Goal: Information Seeking & Learning: Learn about a topic

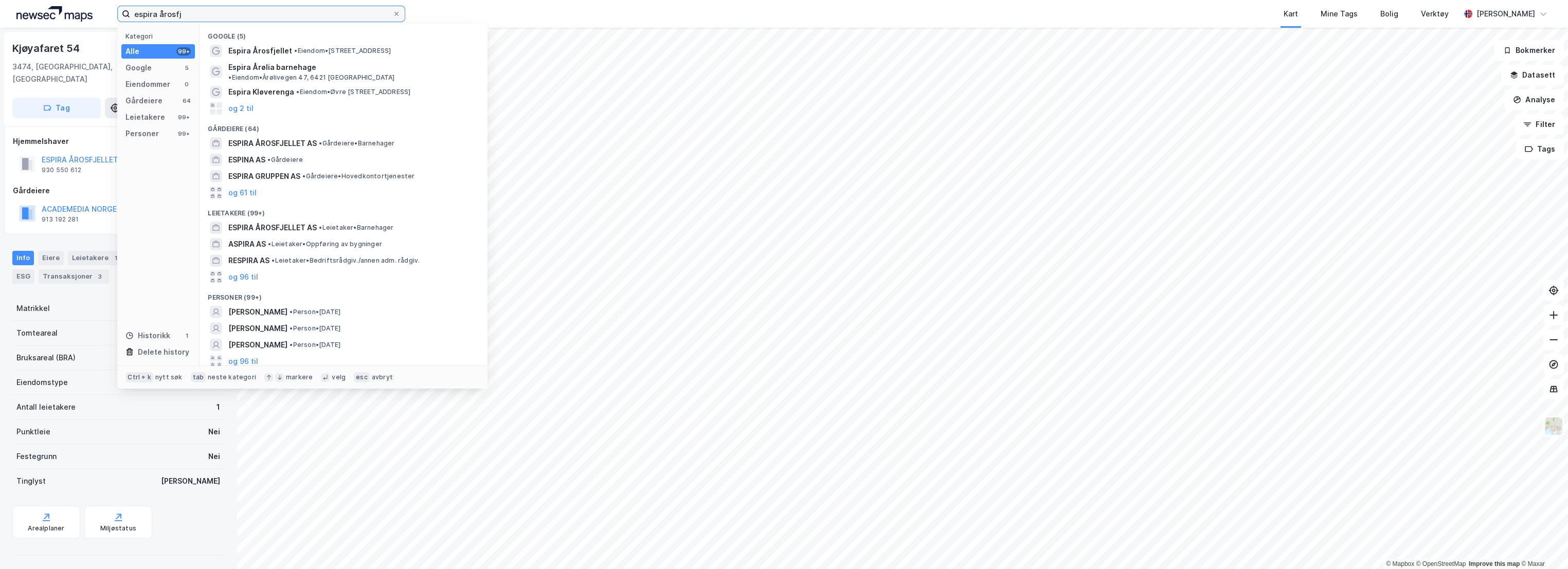
click at [173, 13] on input "espira årosfj" at bounding box center [261, 14] width 262 height 16
paste input "Vedderheia"
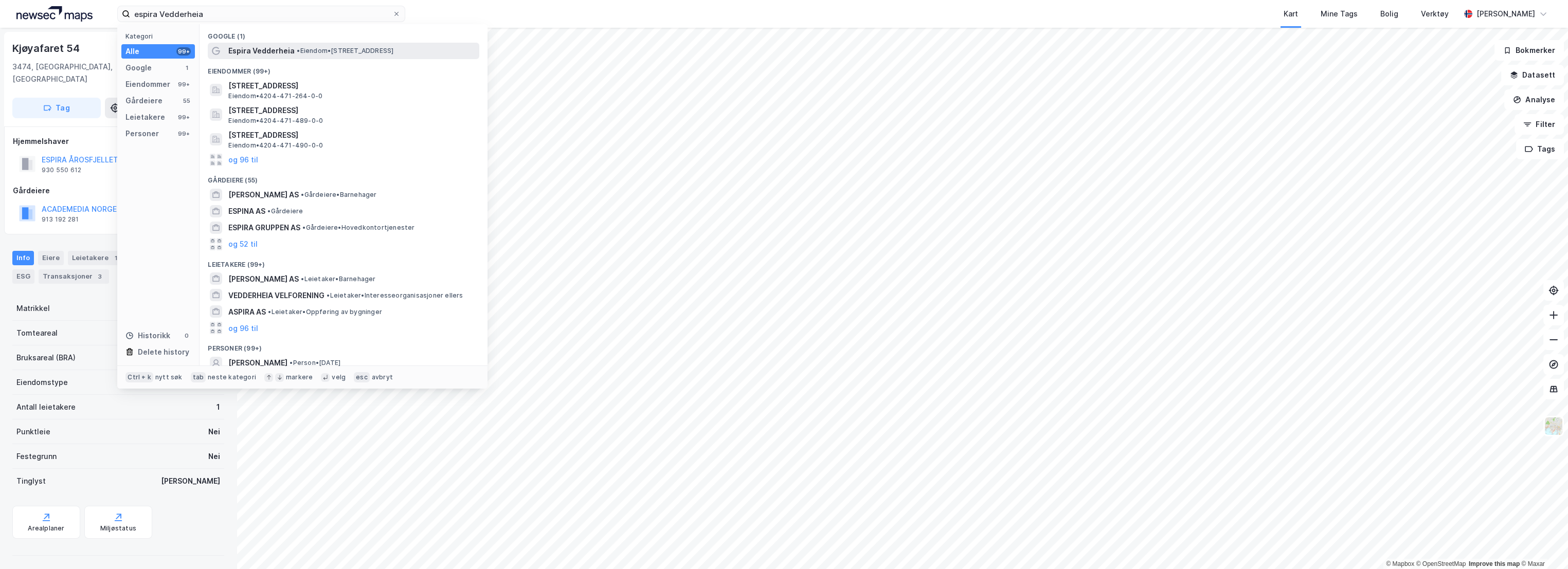
click at [308, 51] on span "• Eiendom • [STREET_ADDRESS]" at bounding box center [345, 51] width 97 height 8
drag, startPoint x: 218, startPoint y: 17, endPoint x: 117, endPoint y: 13, distance: 101.1
click at [117, 13] on label "espira Vedderheia" at bounding box center [261, 14] width 288 height 16
type input "søgne"
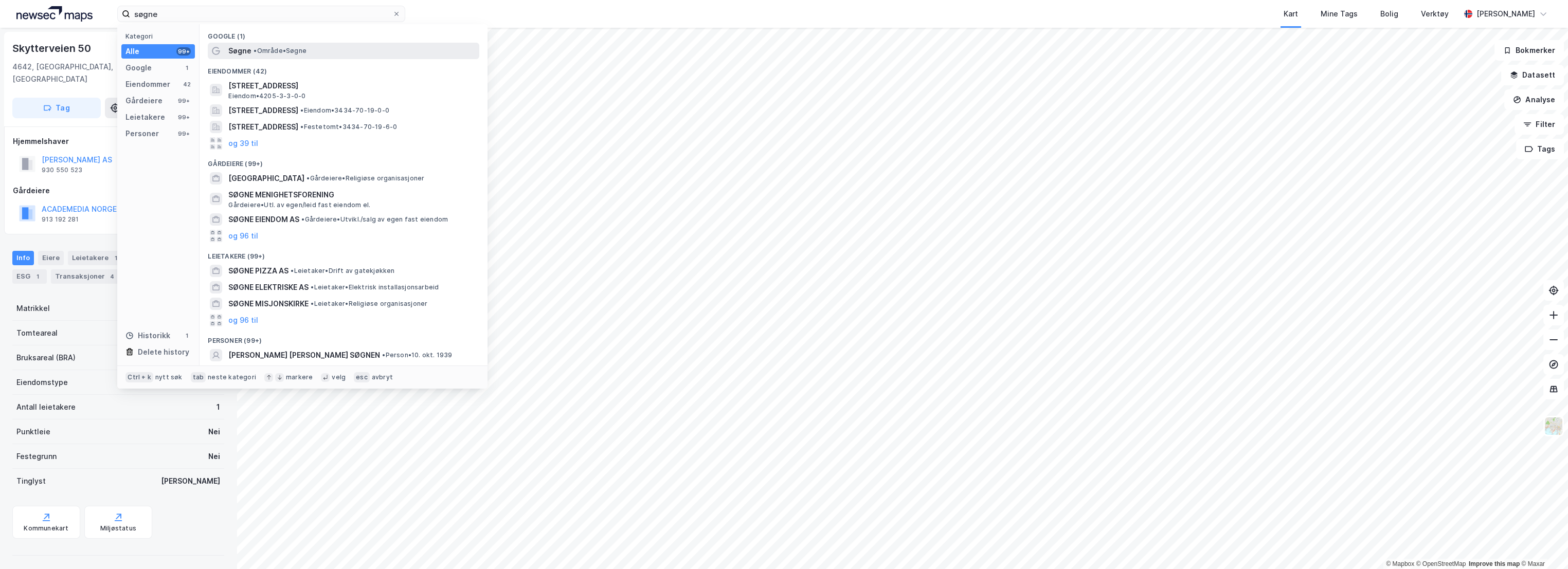
click at [277, 54] on span "• Område • [GEOGRAPHIC_DATA]" at bounding box center [280, 51] width 53 height 8
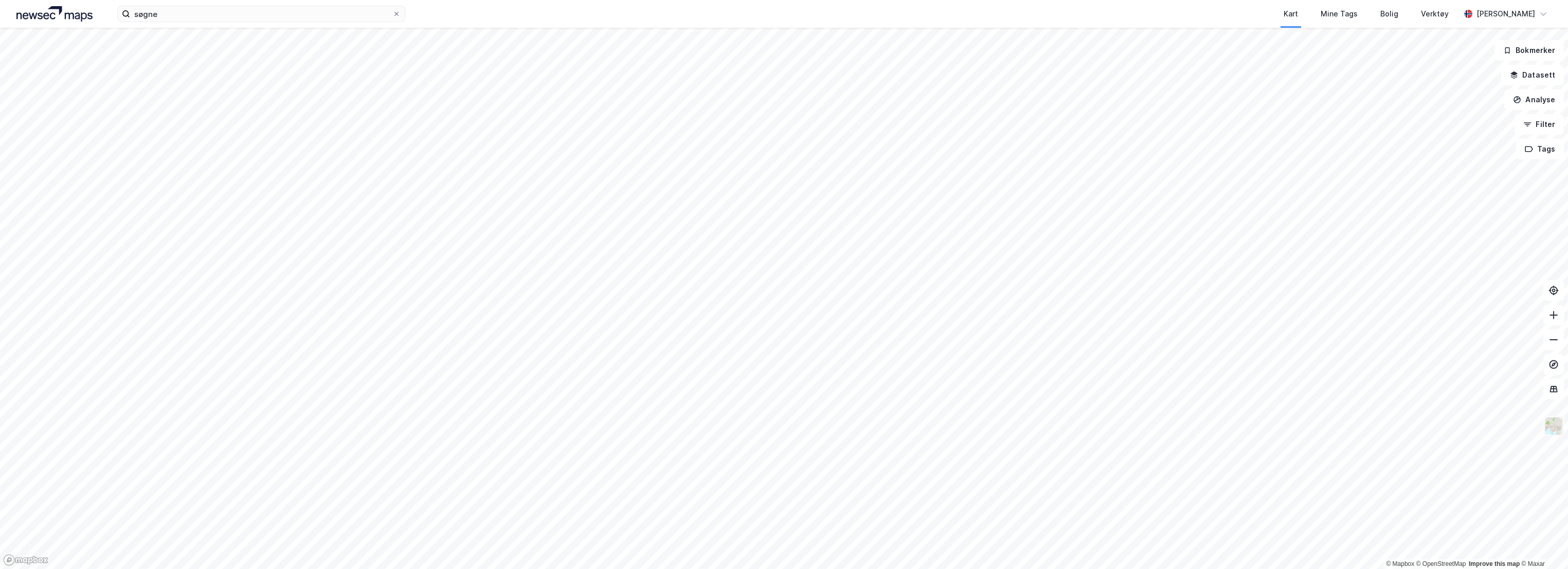
click at [1551, 426] on img at bounding box center [1554, 426] width 20 height 20
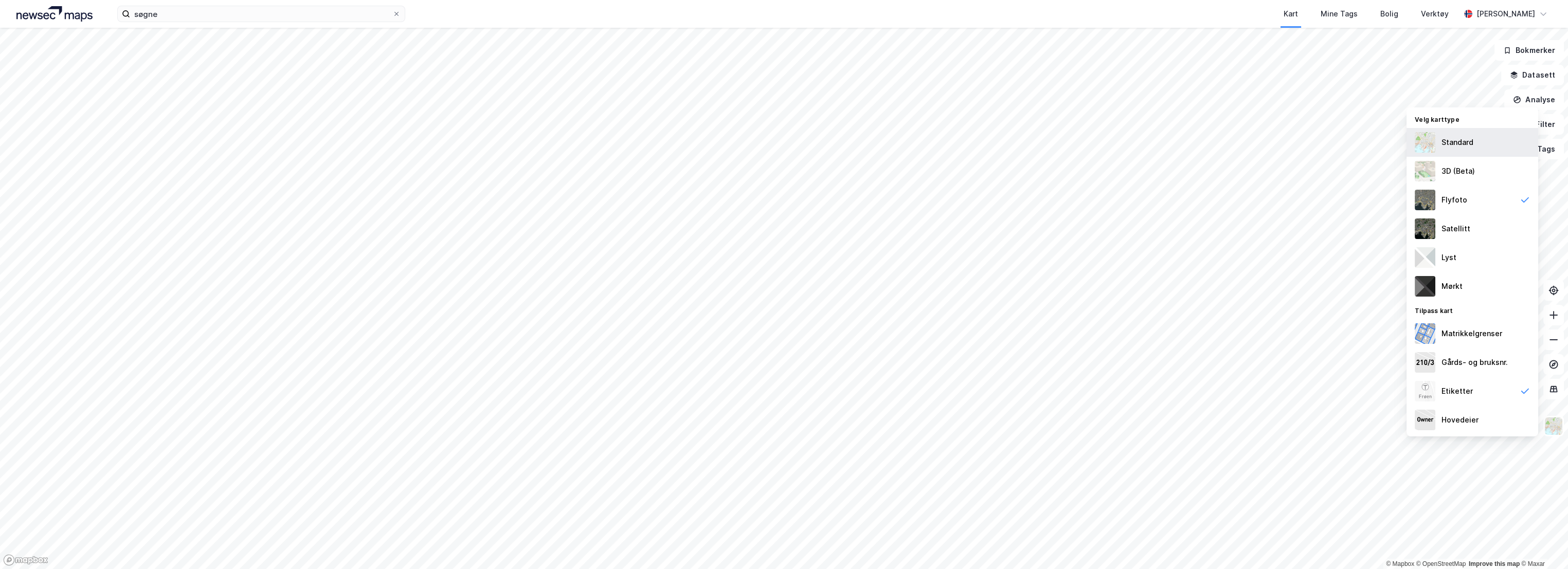
click at [1453, 148] on div "Standard" at bounding box center [1457, 142] width 32 height 12
click at [1550, 423] on img at bounding box center [1554, 426] width 20 height 20
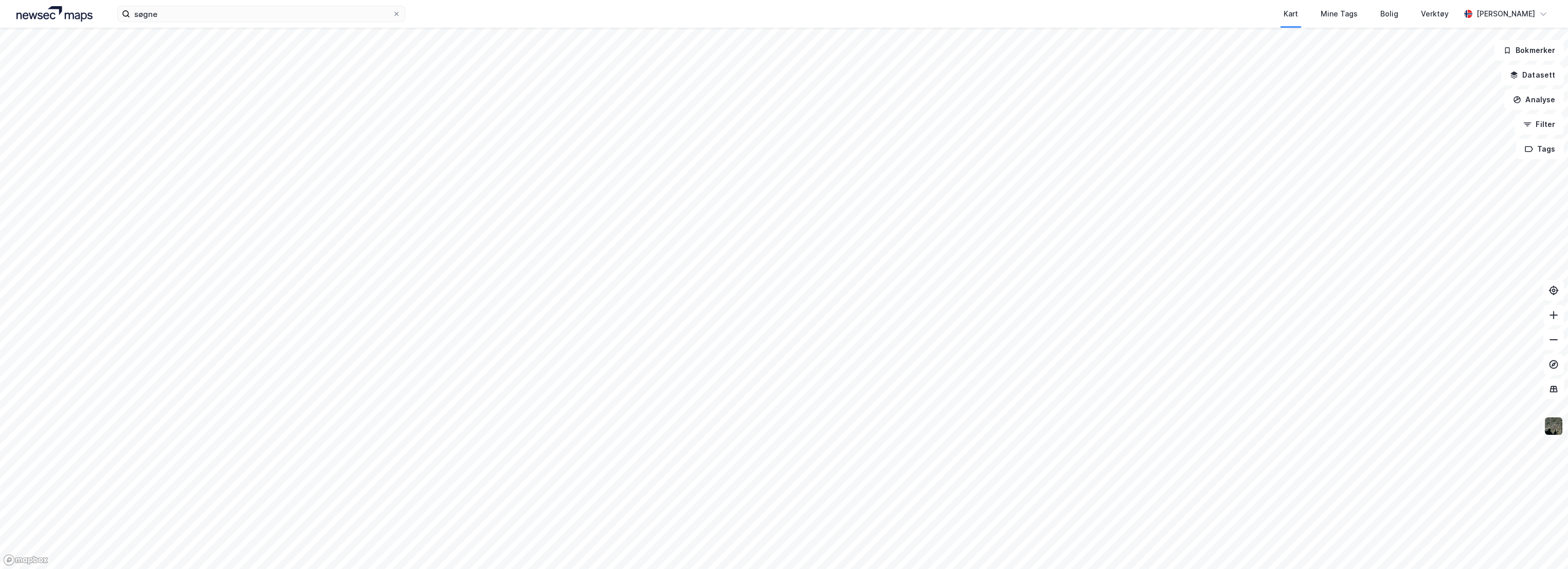
click at [1555, 426] on img at bounding box center [1554, 426] width 20 height 20
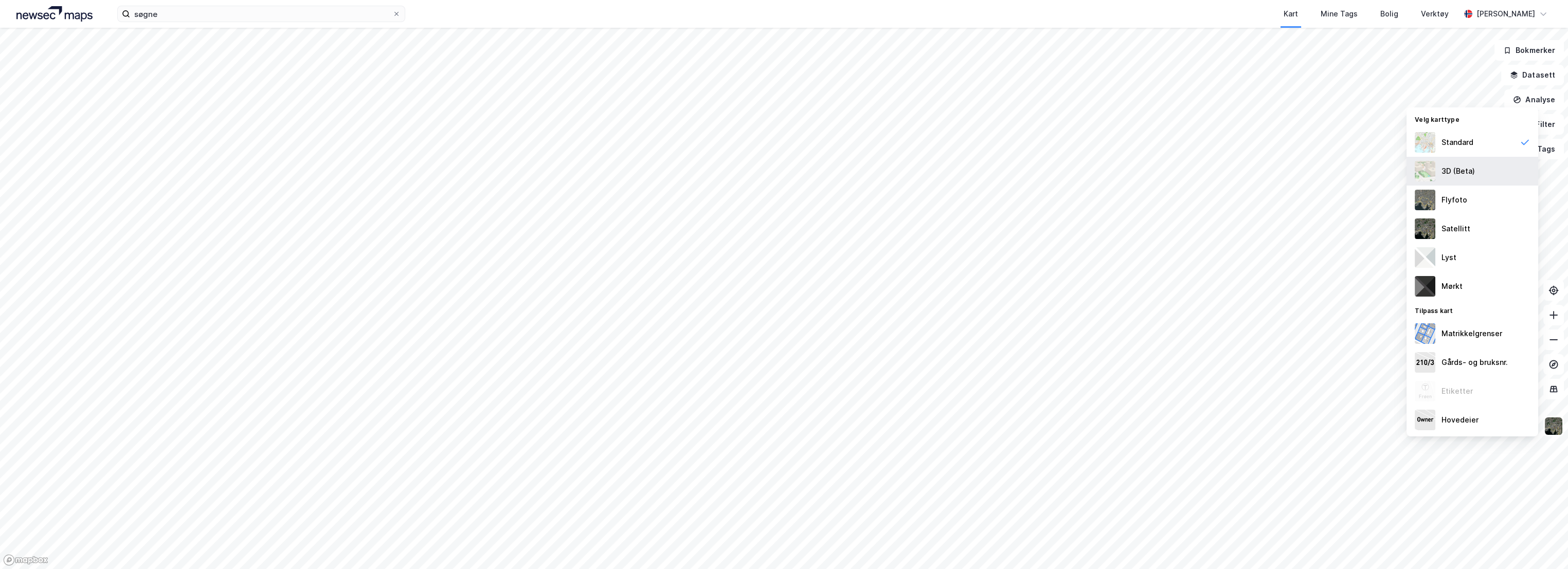
click at [1467, 170] on div "3D (Beta)" at bounding box center [1458, 171] width 33 height 12
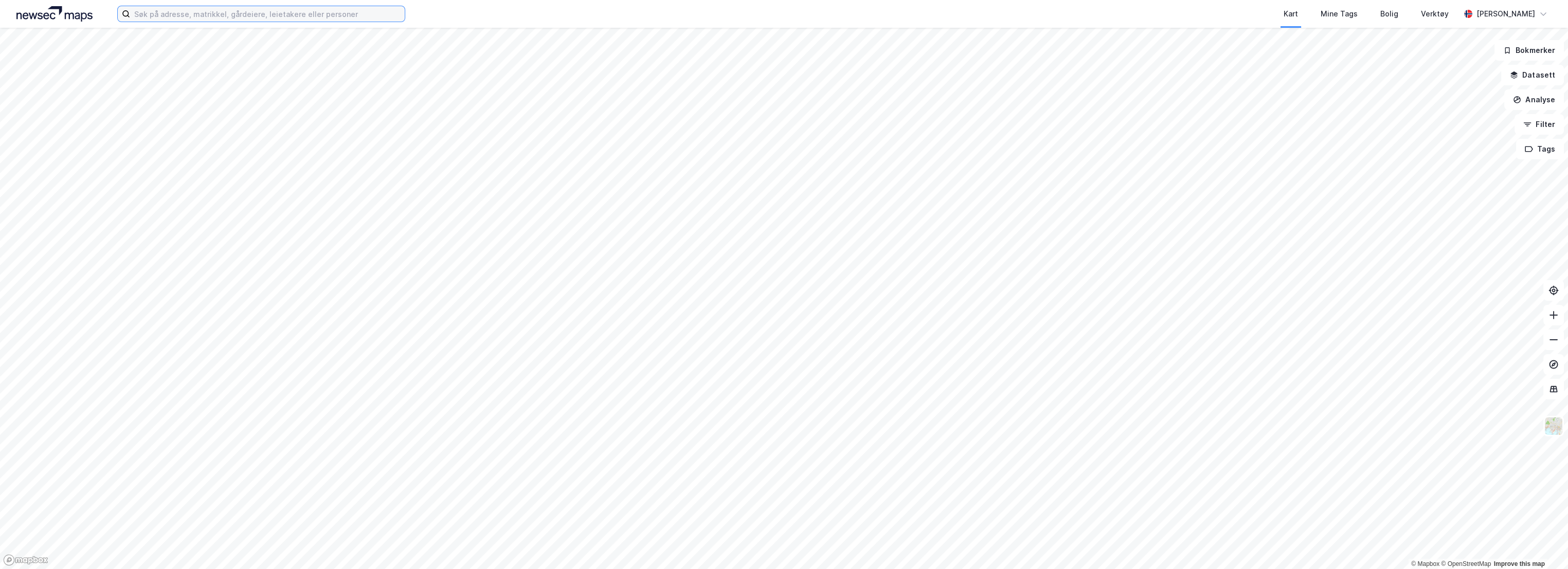
click at [234, 13] on input at bounding box center [267, 14] width 275 height 16
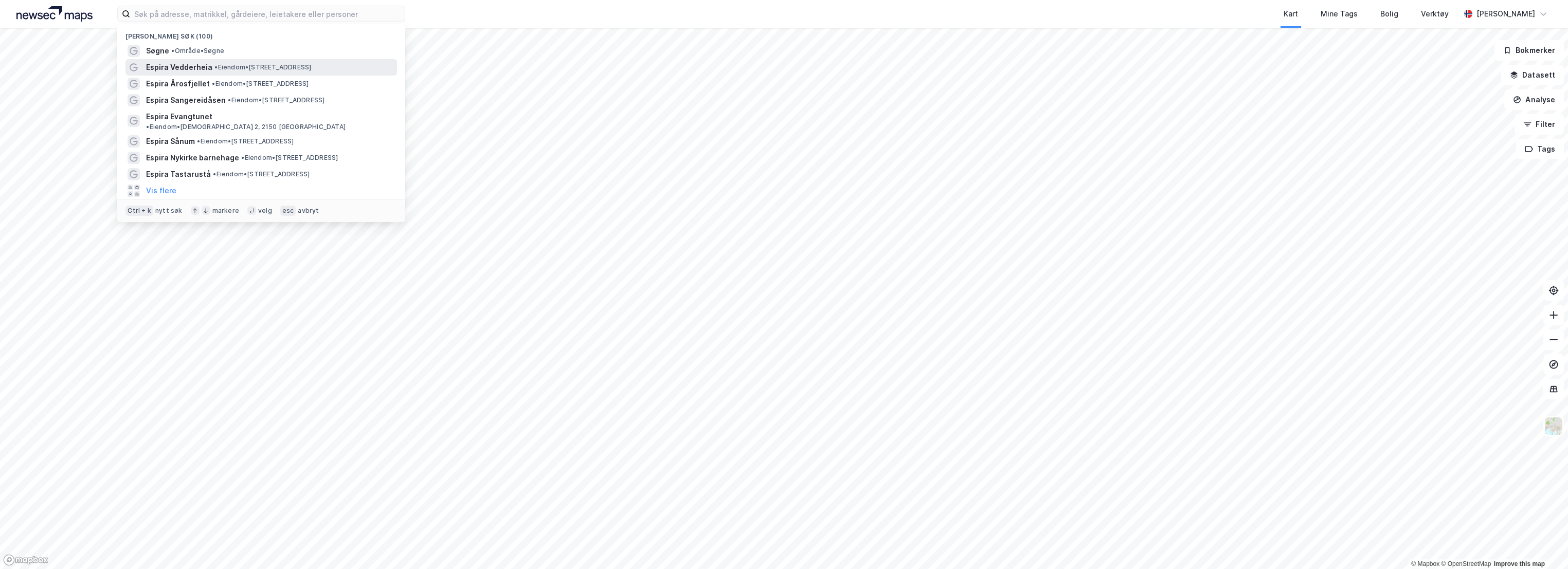
click at [183, 70] on span "Espira Vedderheia" at bounding box center [179, 67] width 67 height 12
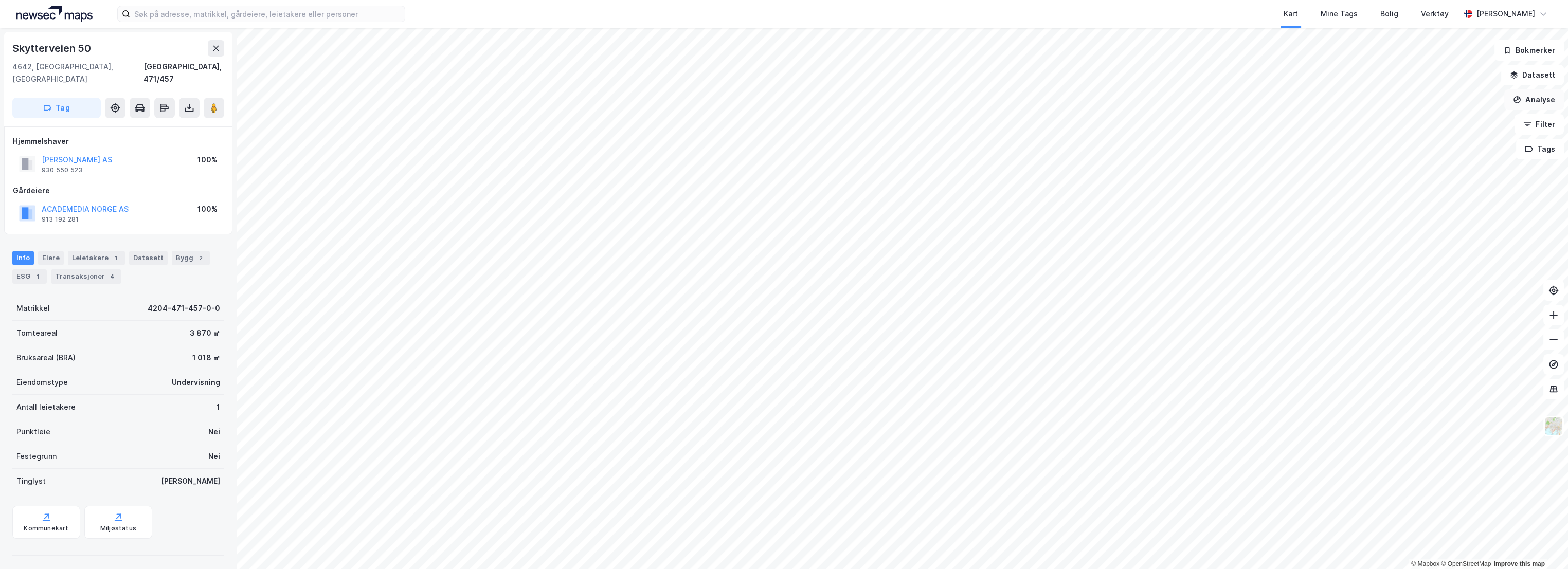
click at [1536, 102] on button "Analyse" at bounding box center [1533, 100] width 59 height 21
click at [1428, 103] on div "Mål avstand" at bounding box center [1444, 100] width 89 height 8
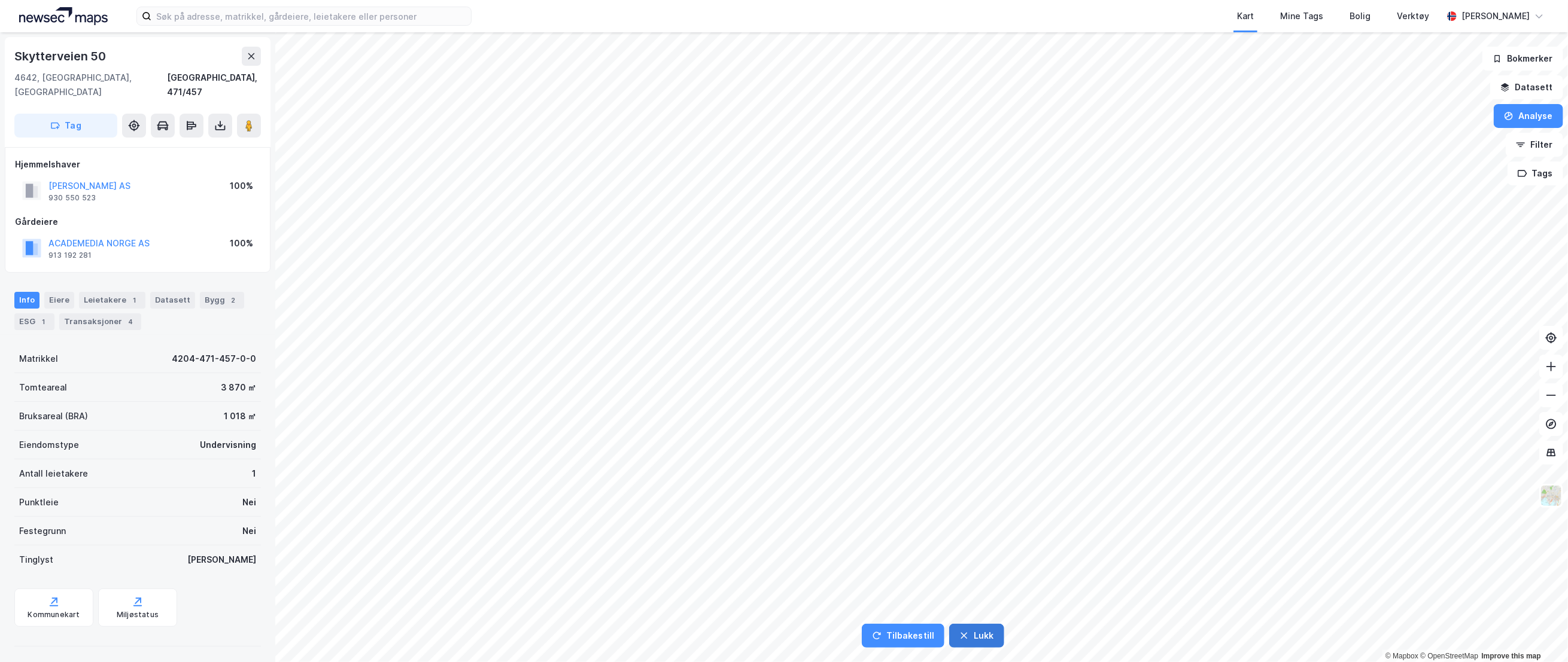
click at [991, 632] on button "Lukk" at bounding box center [976, 636] width 55 height 24
click at [1539, 89] on button "Datasett" at bounding box center [1526, 87] width 73 height 24
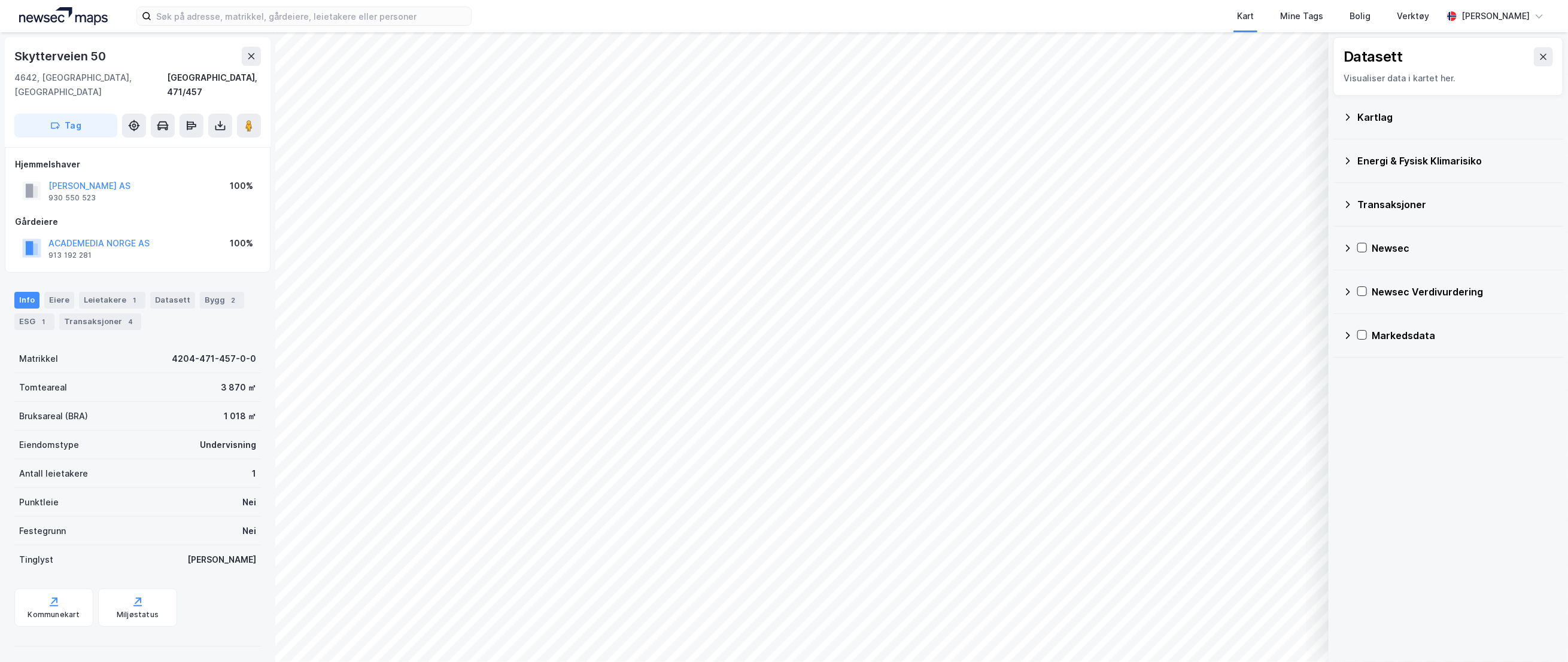
drag, startPoint x: 1536, startPoint y: 58, endPoint x: 1557, endPoint y: 61, distance: 21.2
click at [1538, 58] on icon at bounding box center [1543, 57] width 10 height 10
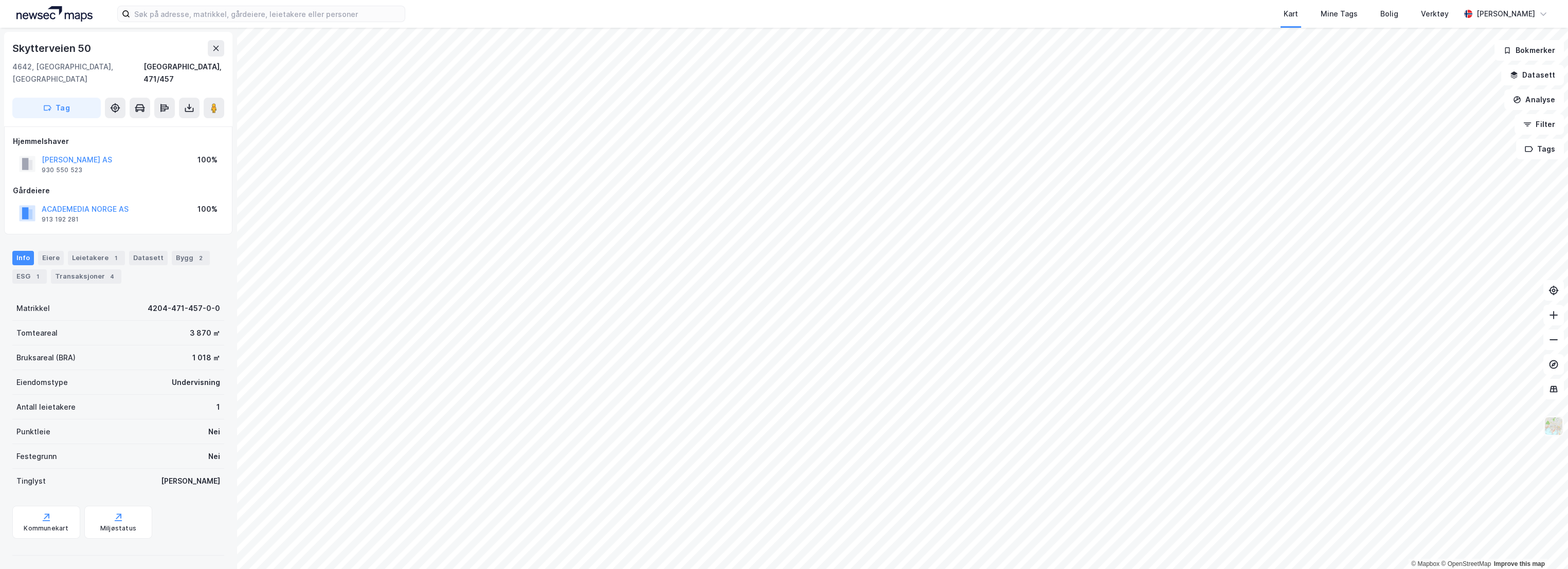
click at [1556, 429] on img at bounding box center [1554, 426] width 20 height 20
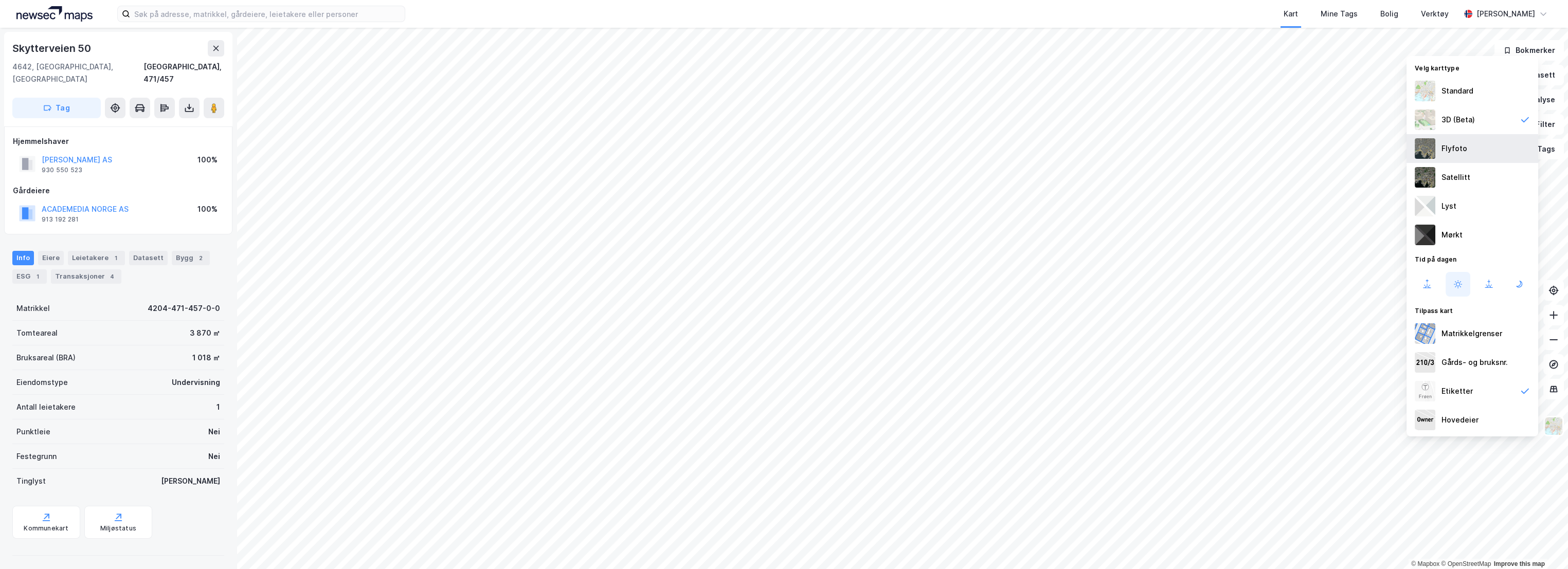
click at [1453, 156] on div "Flyfoto" at bounding box center [1473, 149] width 132 height 29
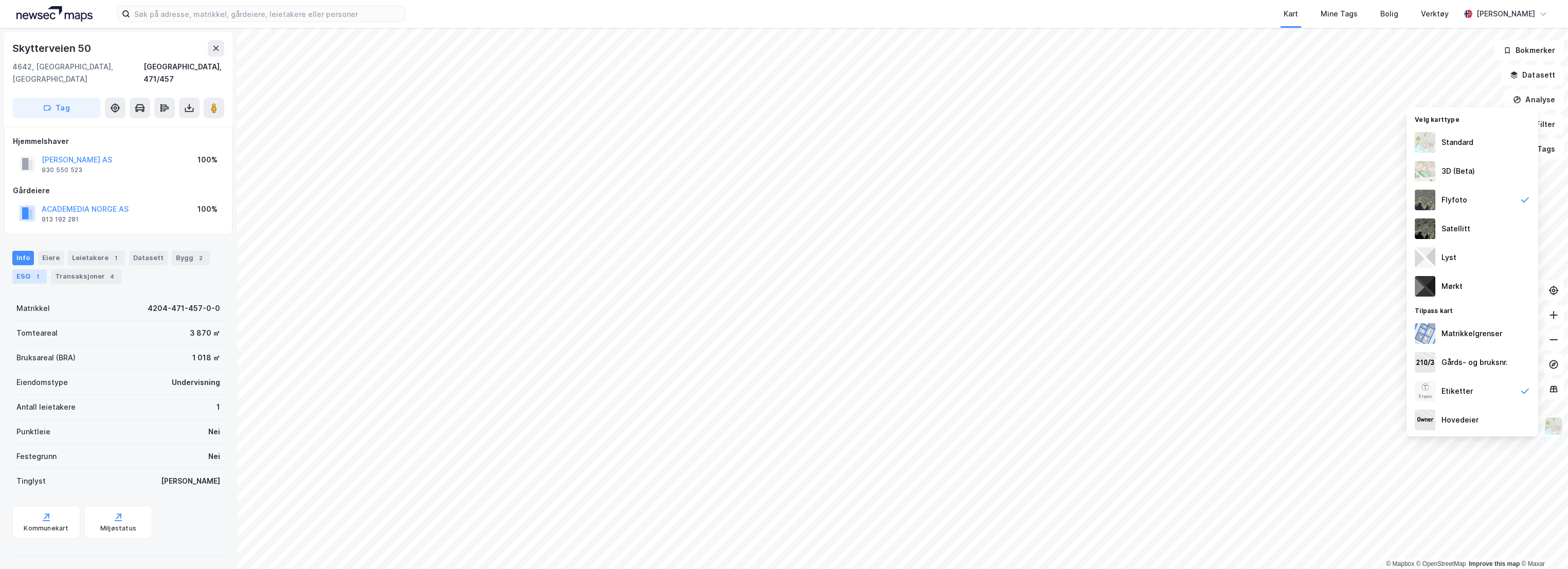
click at [23, 269] on div "ESG 1" at bounding box center [29, 277] width 35 height 14
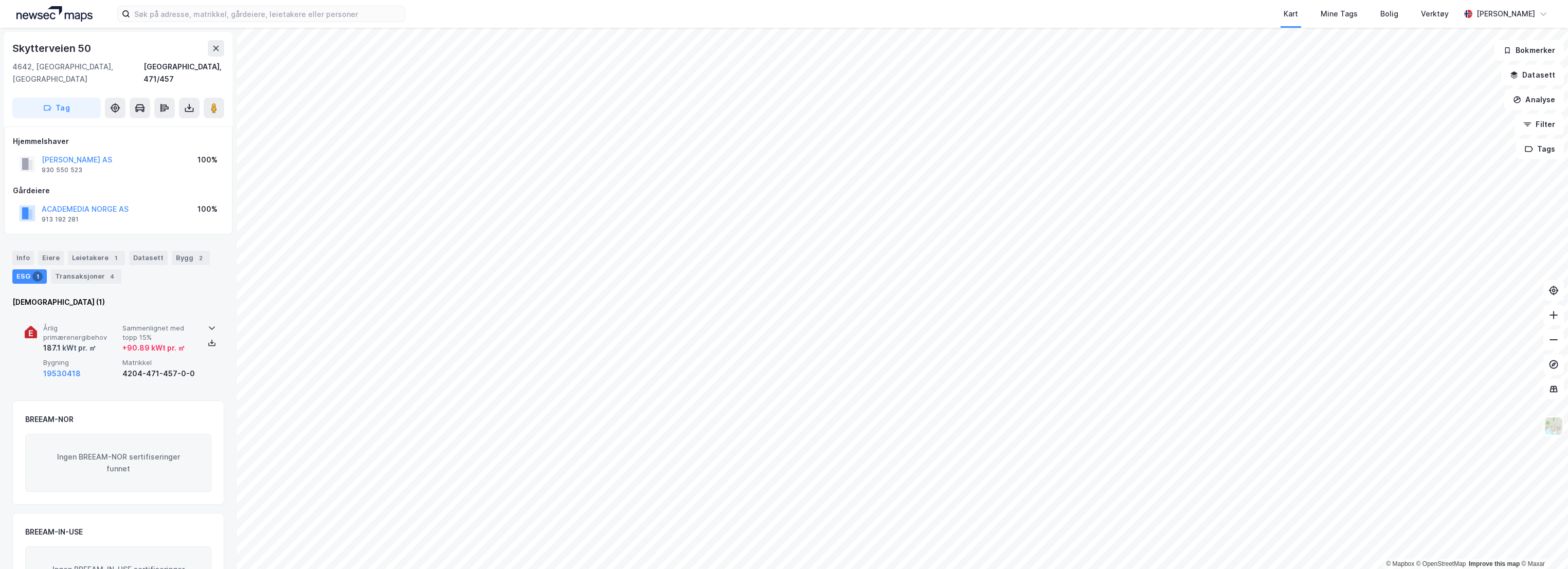
click at [105, 324] on span "Årlig primærenergibehov" at bounding box center [80, 333] width 75 height 18
